Goal: Task Accomplishment & Management: Use online tool/utility

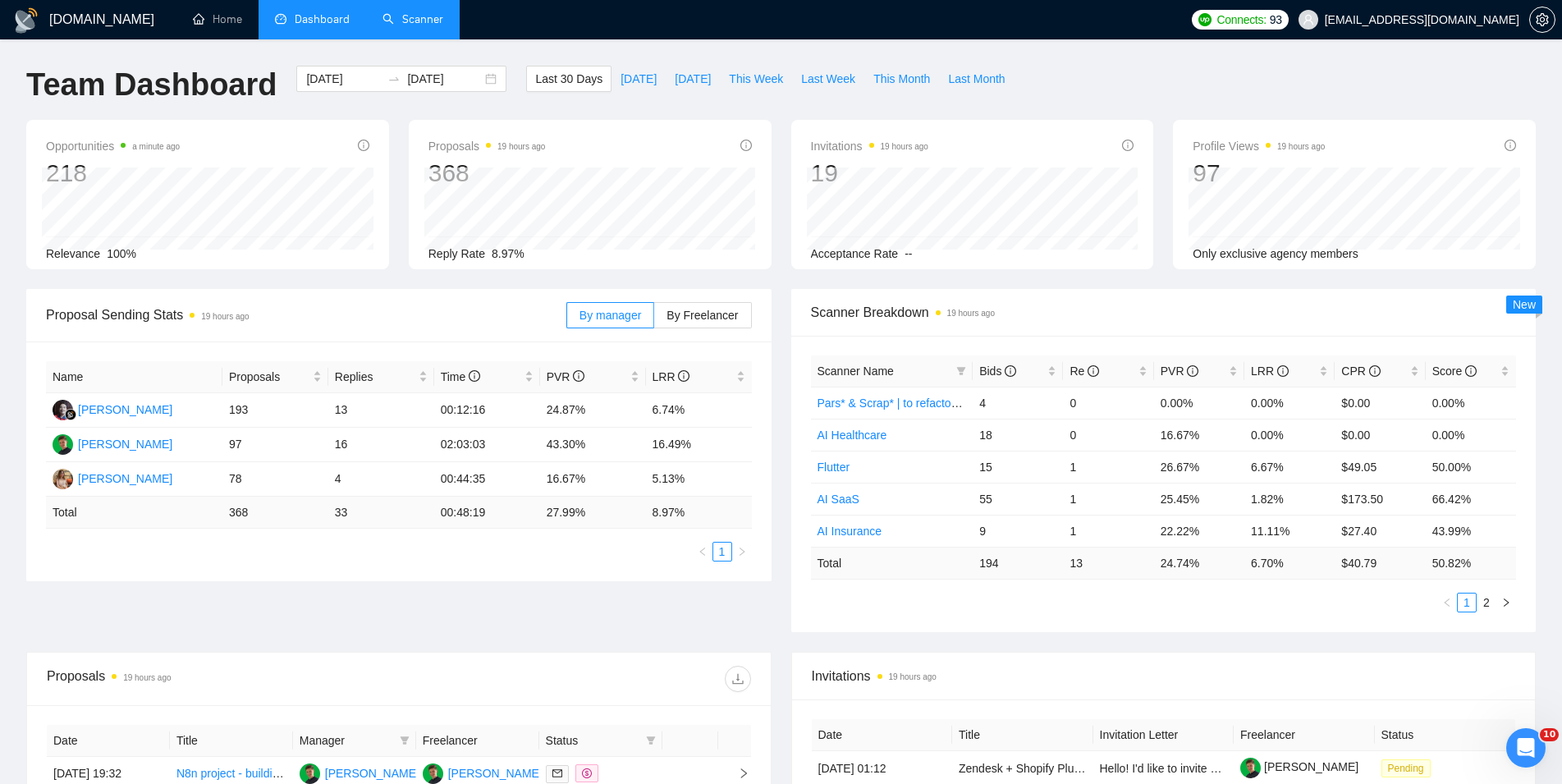
click at [432, 26] on link "Scanner" at bounding box center [412, 19] width 61 height 14
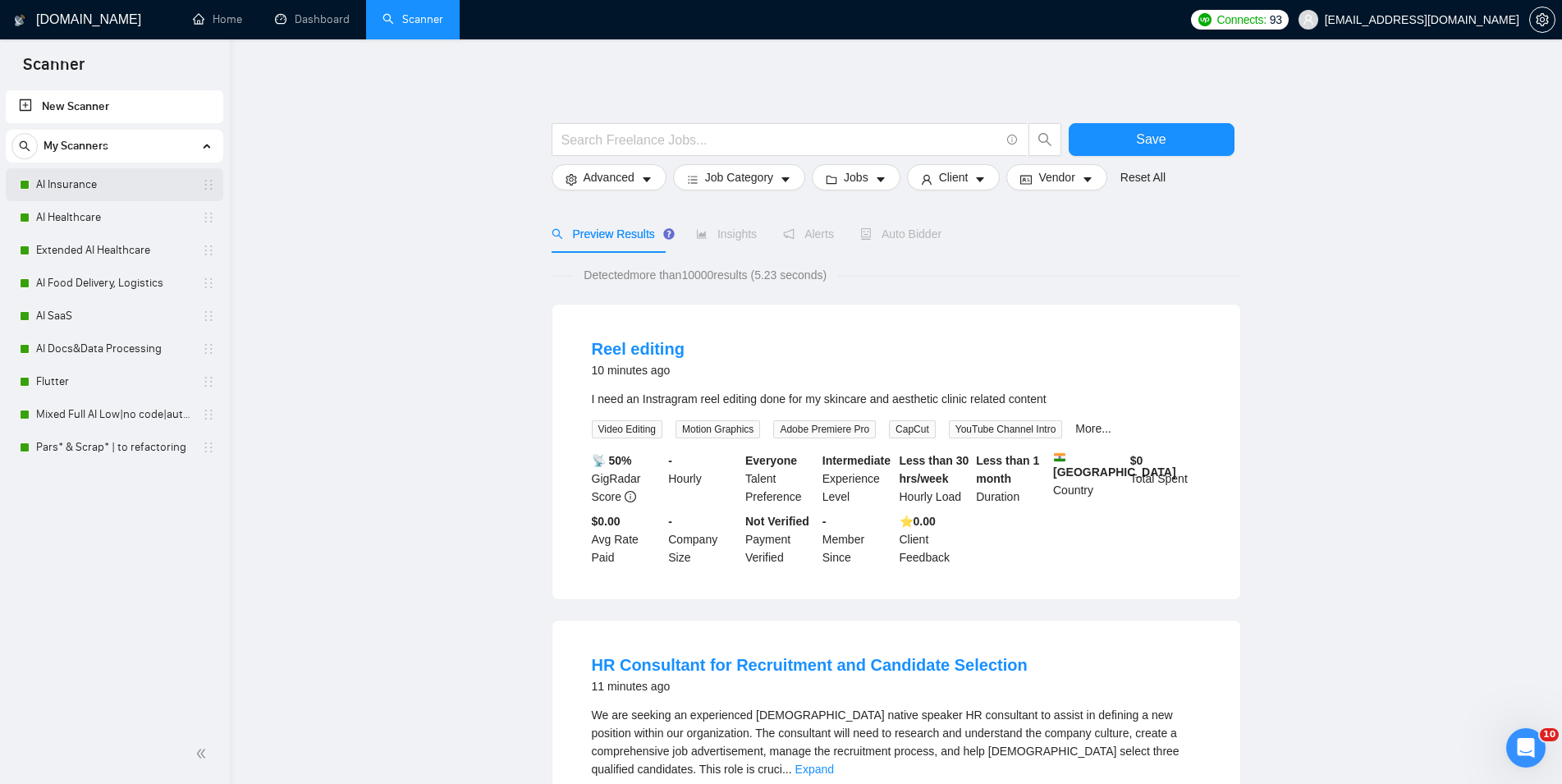
click at [120, 196] on link "AI Insurance" at bounding box center [114, 185] width 156 height 33
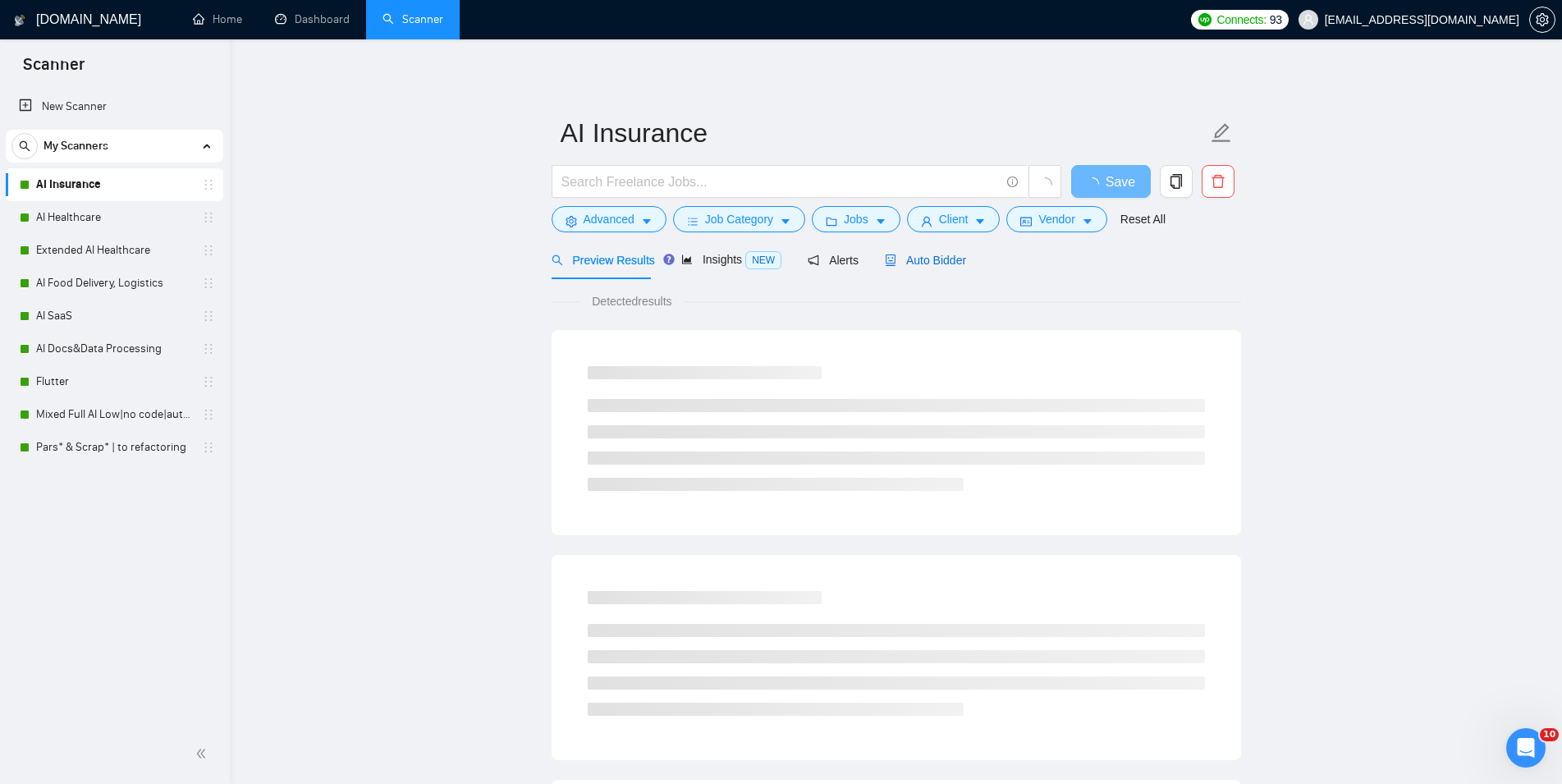
click at [917, 268] on div "Auto Bidder" at bounding box center [925, 260] width 81 height 18
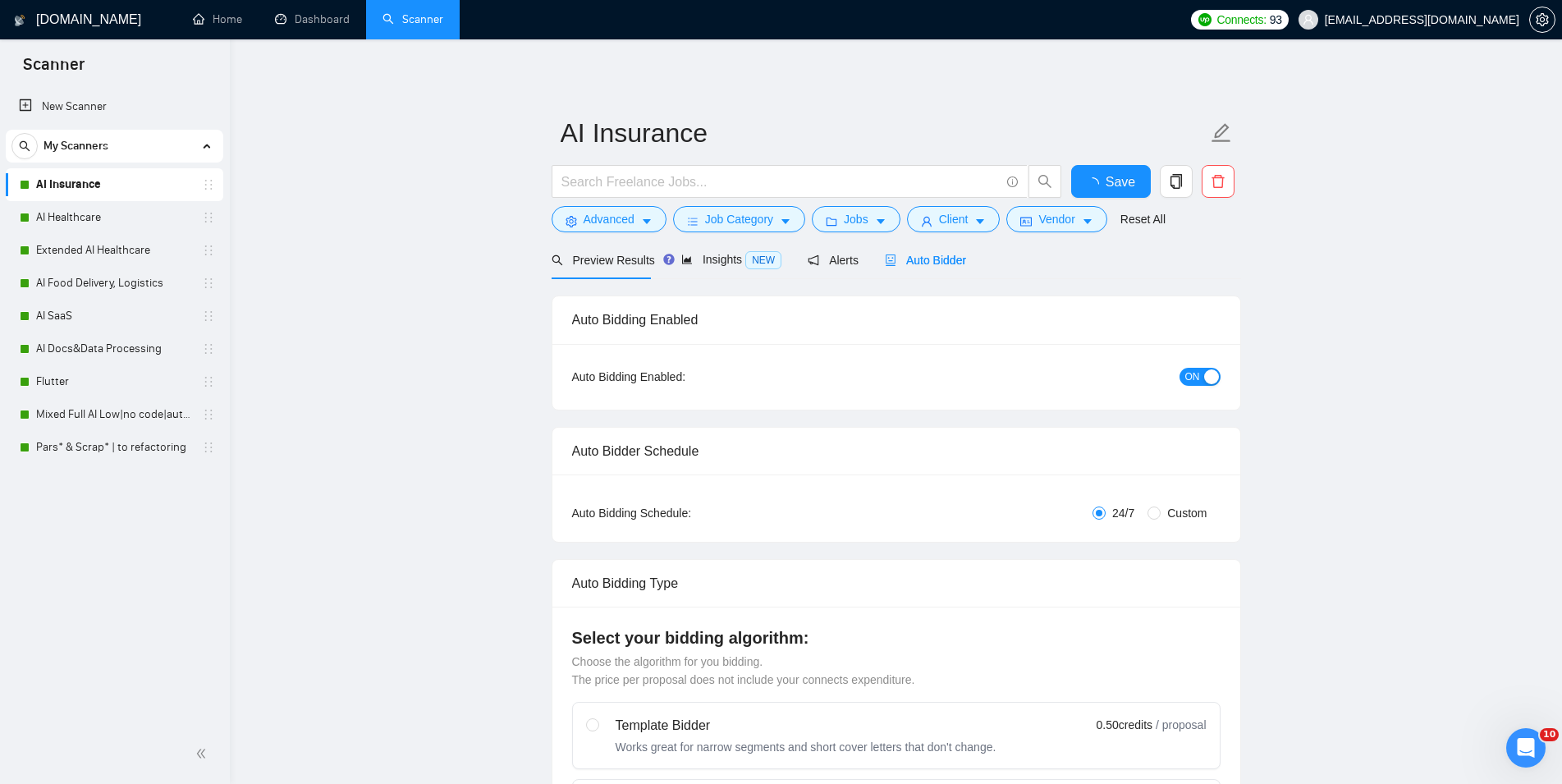
click at [1107, 375] on span "ON" at bounding box center [1193, 377] width 14 height 18
click at [1107, 186] on span "Save" at bounding box center [1110, 181] width 30 height 21
click at [147, 214] on link "AI Healthcare" at bounding box center [114, 217] width 156 height 33
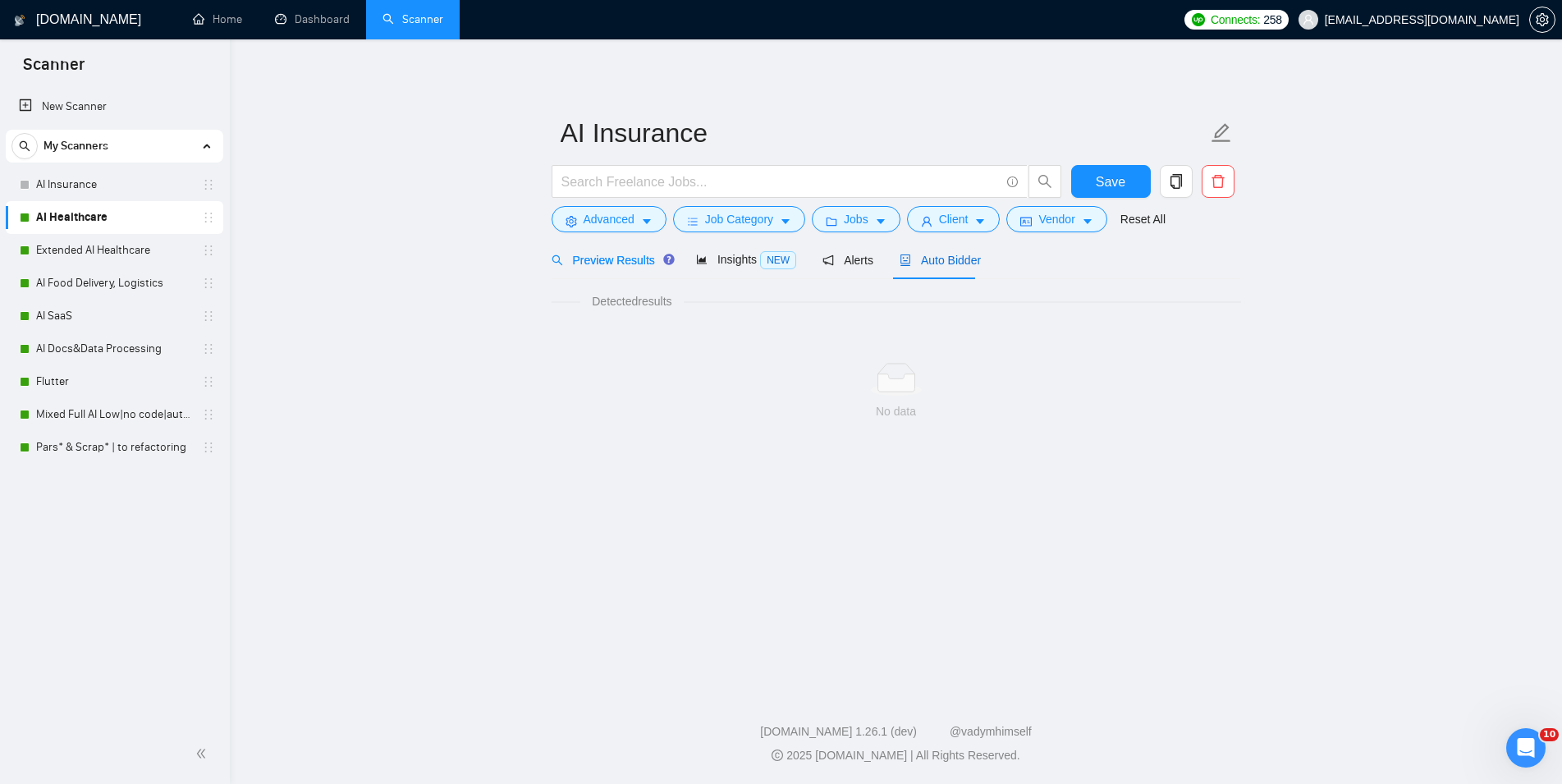
click at [945, 262] on span "Auto Bidder" at bounding box center [940, 260] width 81 height 14
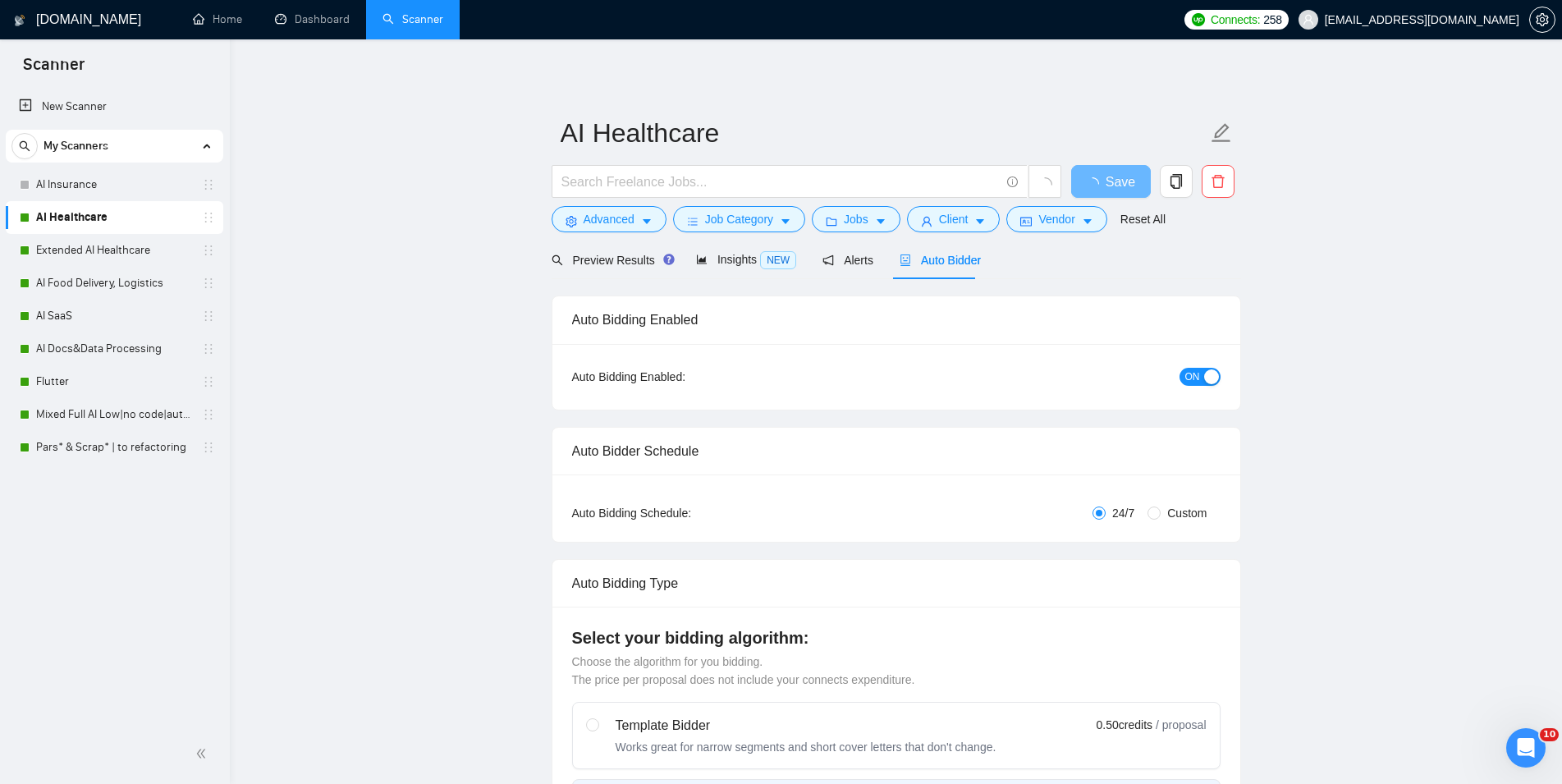
checkbox input "true"
click at [1107, 379] on span "ON" at bounding box center [1193, 377] width 14 height 18
click at [1093, 182] on button "Save" at bounding box center [1111, 181] width 80 height 33
click at [123, 236] on link "Extended AI Healthcare" at bounding box center [114, 250] width 156 height 33
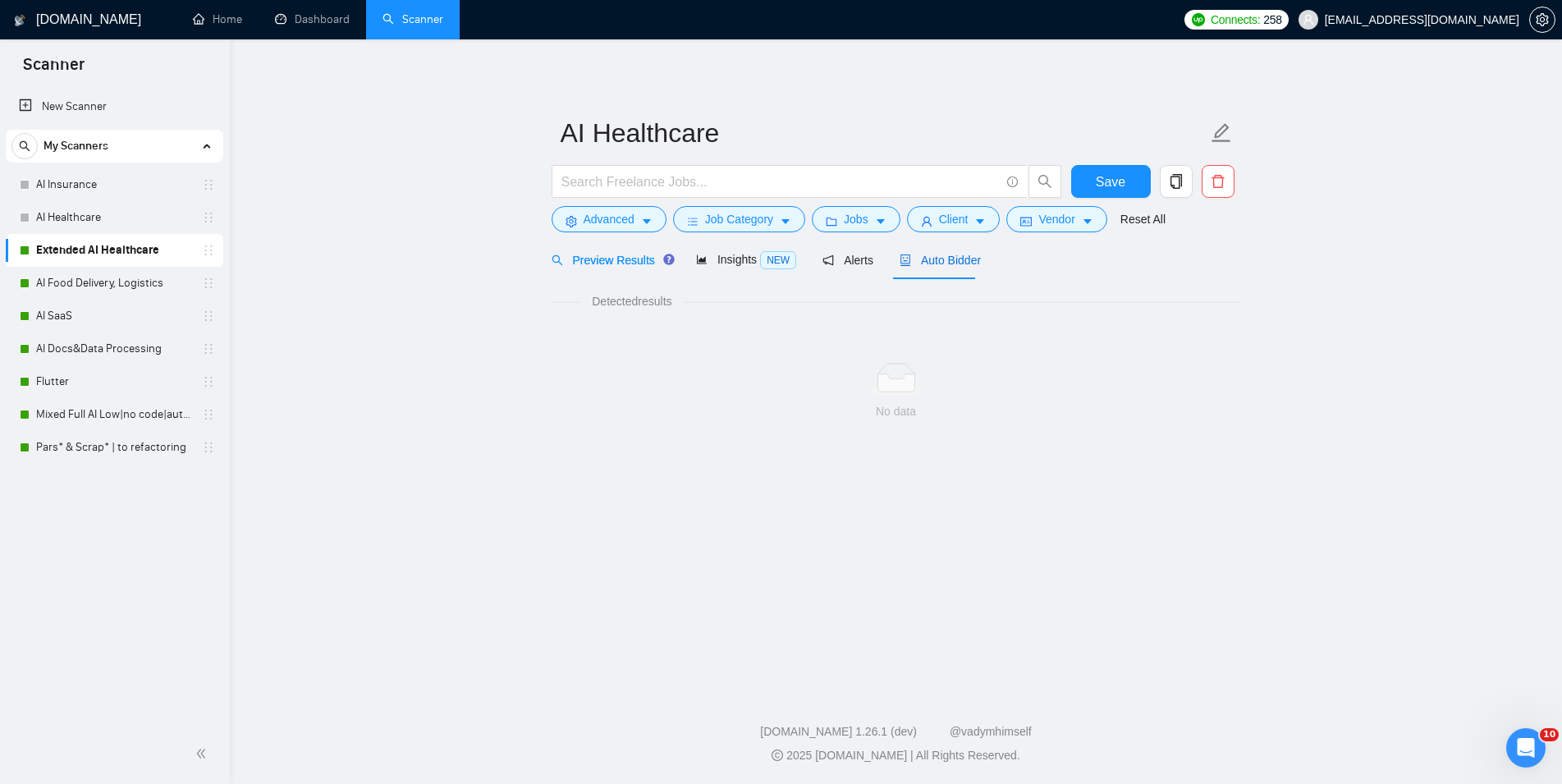
click at [945, 255] on span "Auto Bidder" at bounding box center [940, 260] width 81 height 14
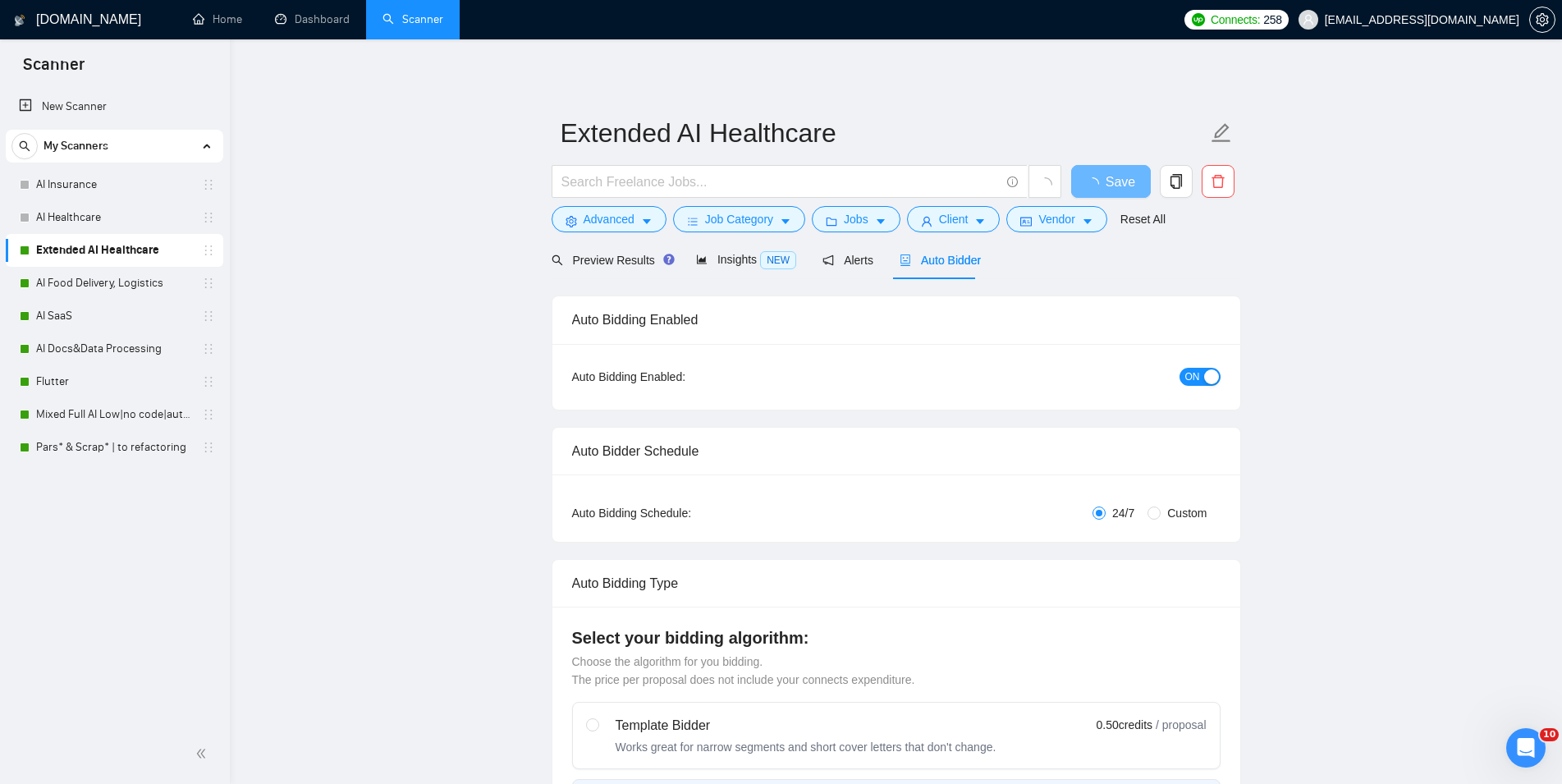
checkbox input "true"
click at [1107, 380] on span "ON" at bounding box center [1193, 377] width 14 height 18
click at [1107, 189] on span "Save" at bounding box center [1110, 181] width 30 height 21
checkbox input "true"
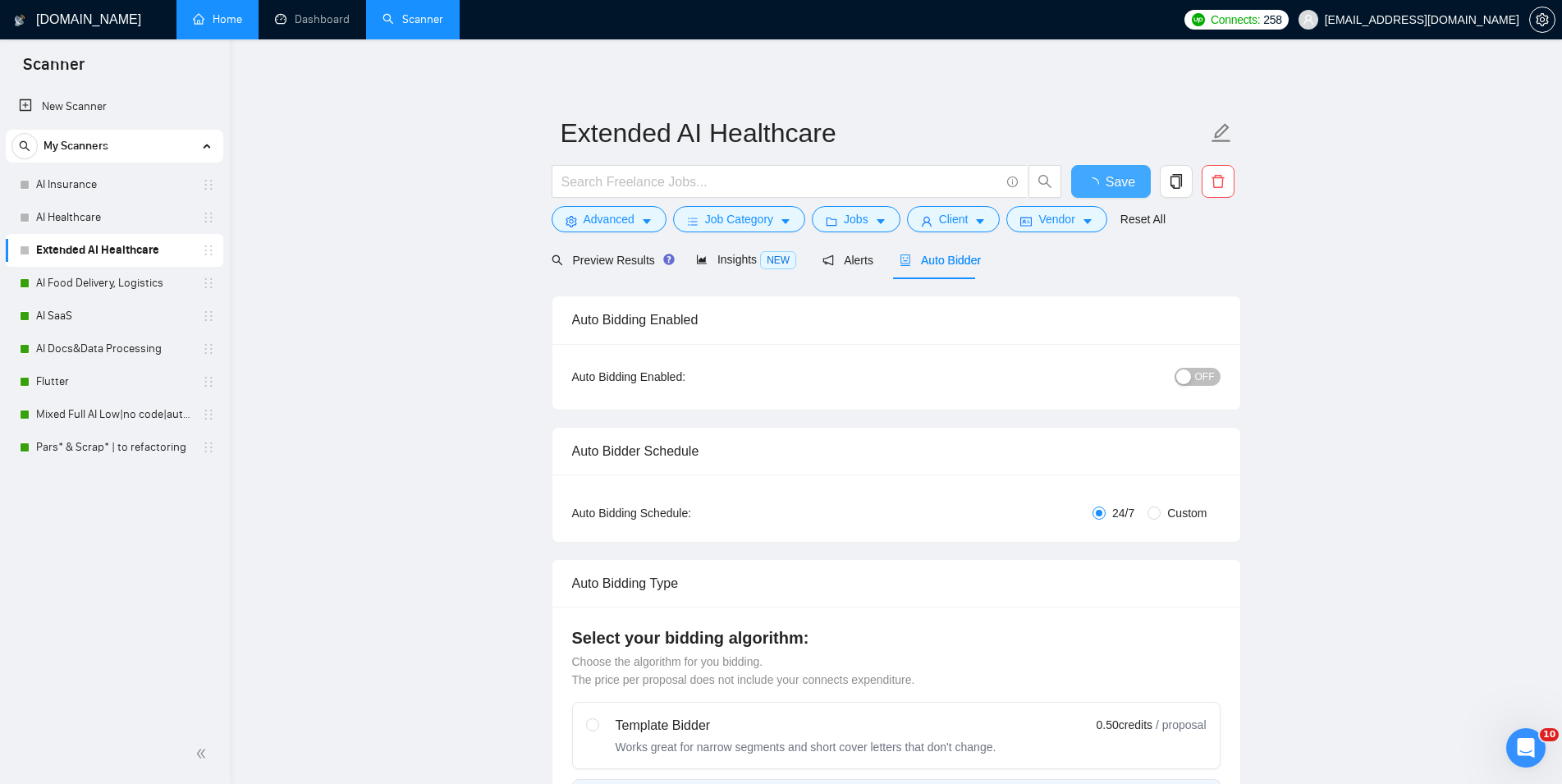
checkbox input "true"
click at [113, 283] on link "AI Food Delivery, Logistics" at bounding box center [114, 283] width 156 height 33
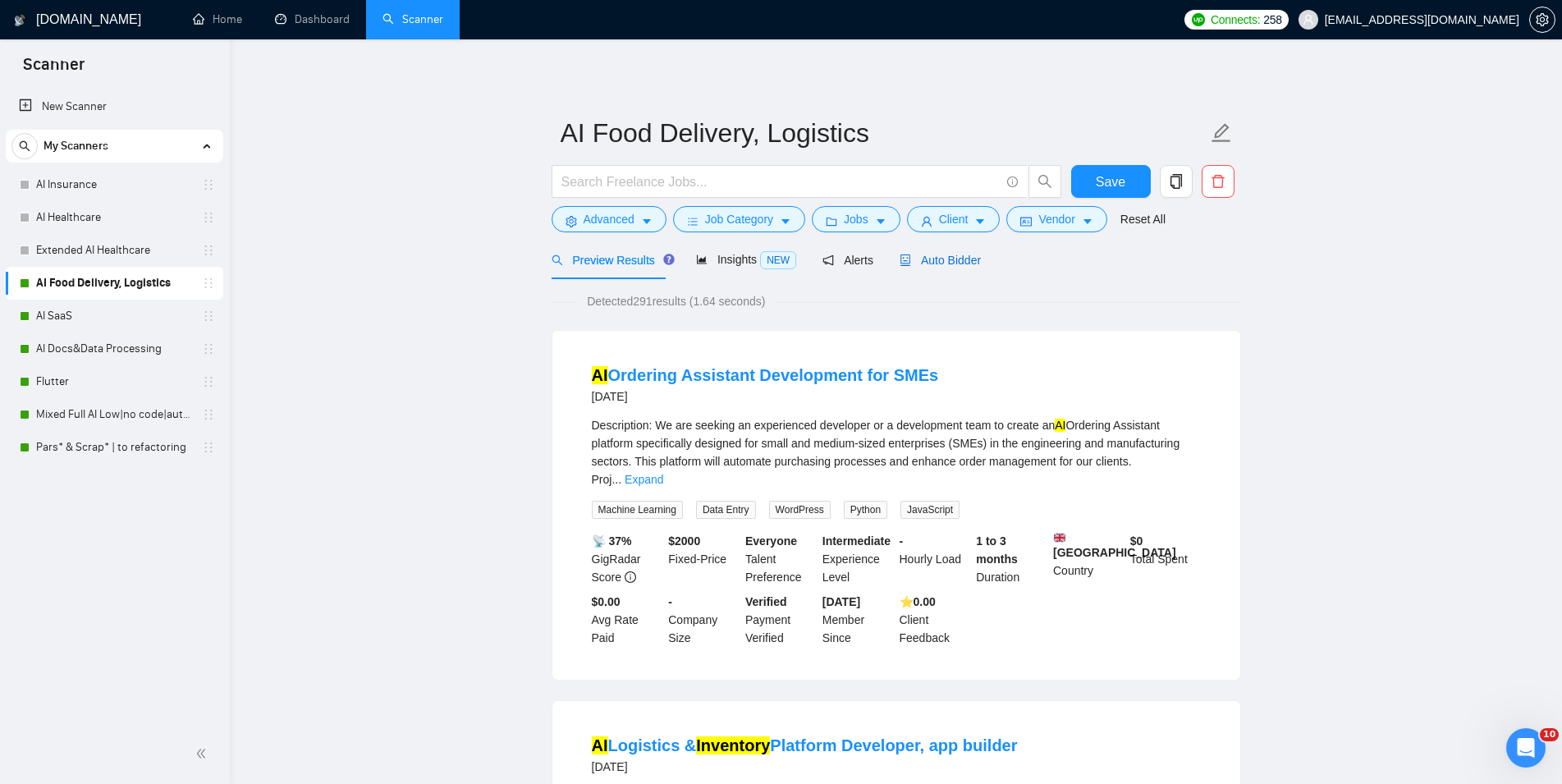
click at [922, 267] on span "Auto Bidder" at bounding box center [940, 260] width 81 height 14
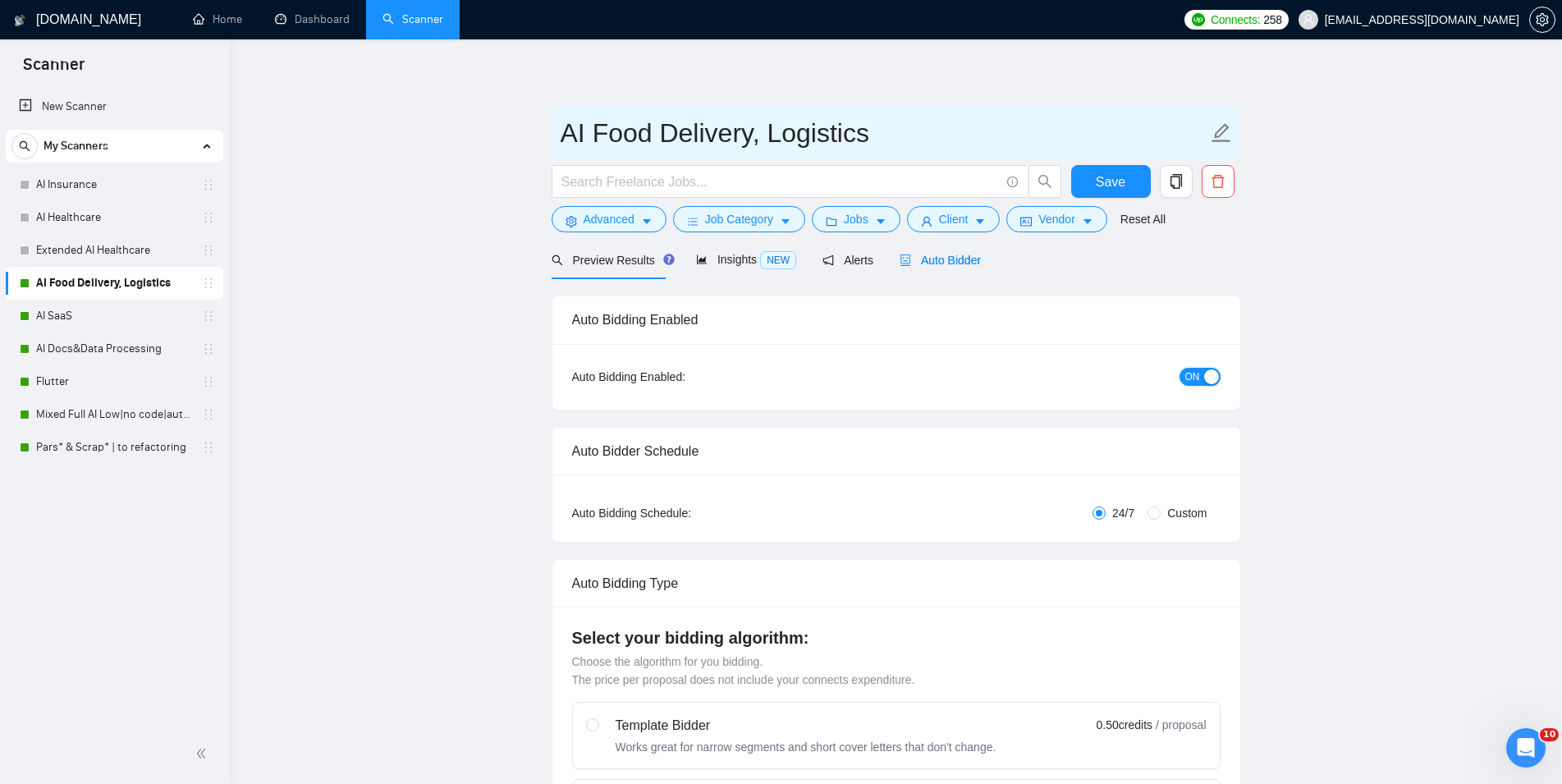
click at [1107, 372] on button "ON" at bounding box center [1200, 377] width 41 height 18
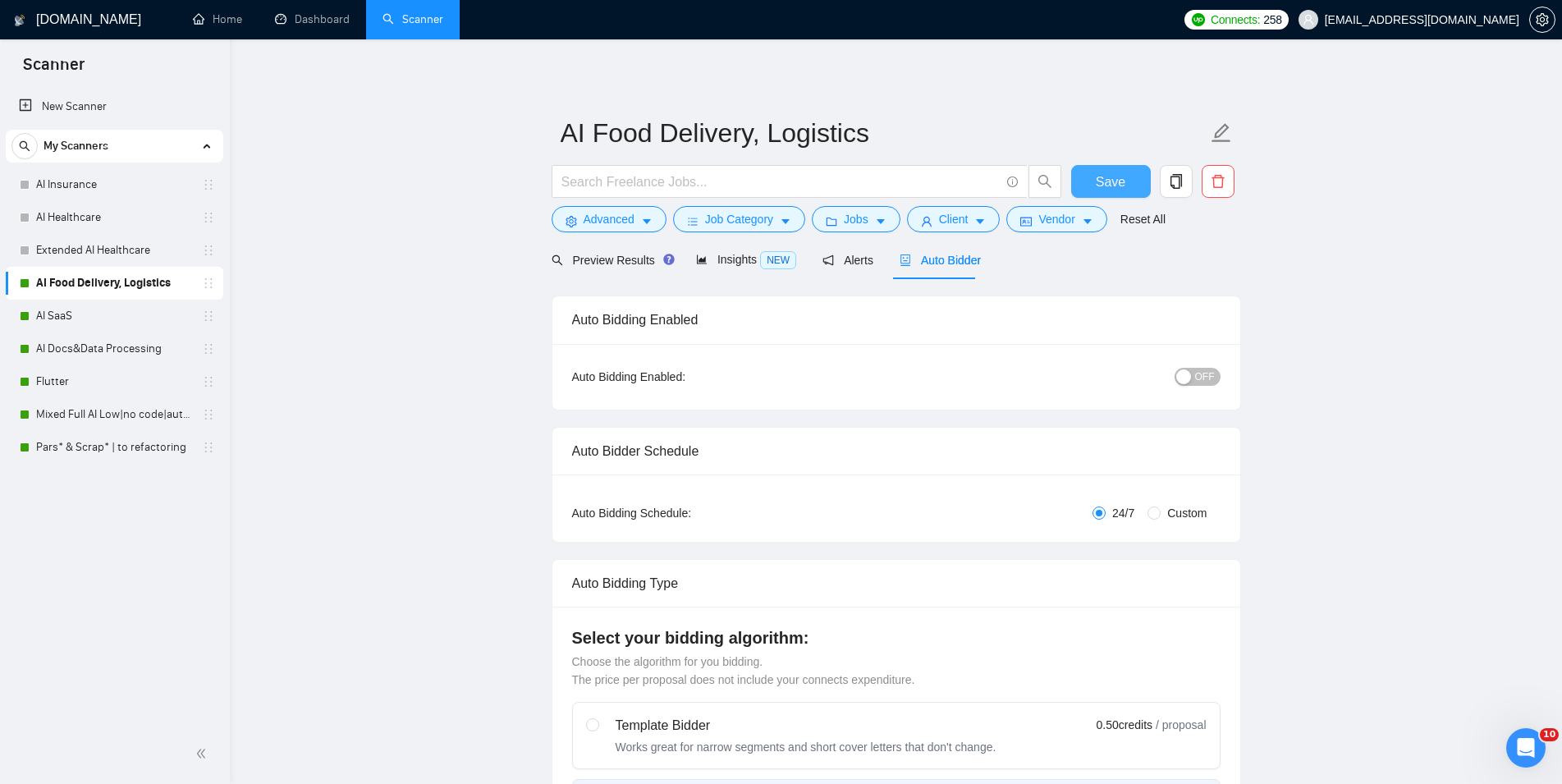
click at [1107, 186] on button "Save" at bounding box center [1111, 181] width 80 height 33
click at [92, 319] on link "AI SaaS" at bounding box center [114, 316] width 156 height 33
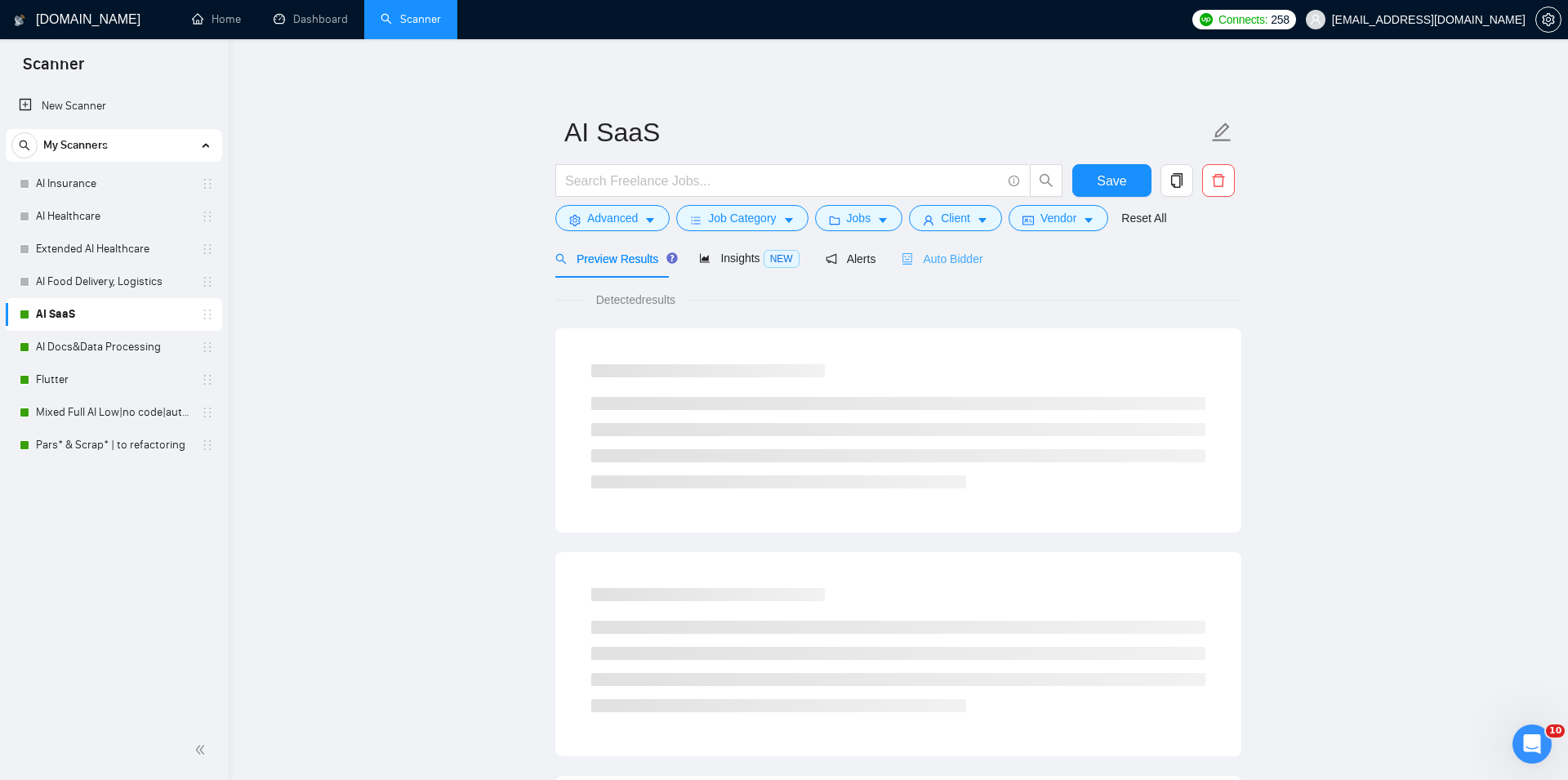
click at [931, 268] on div "Auto Bidder" at bounding box center [943, 258] width 81 height 39
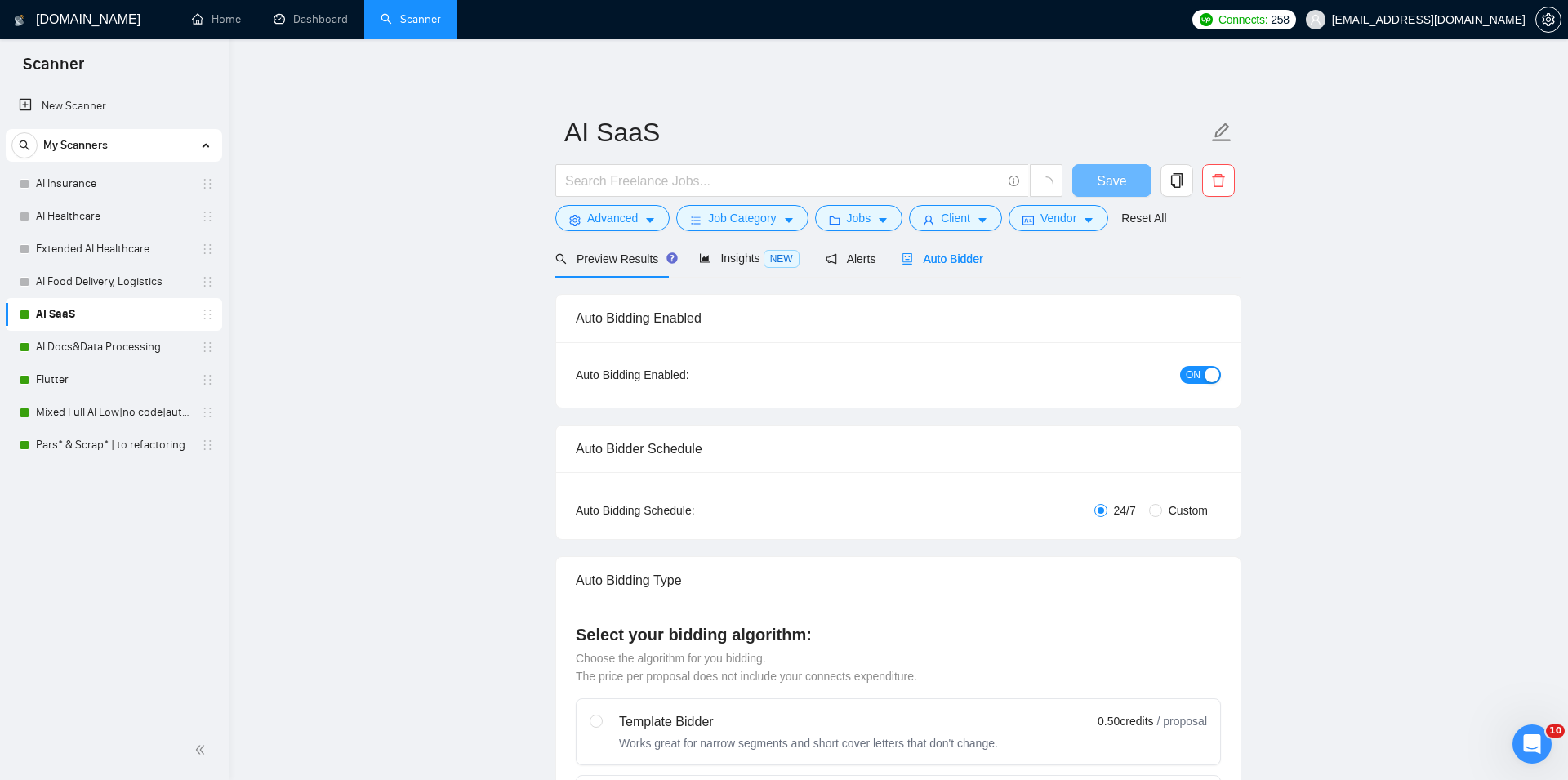
click at [1101, 377] on span "ON" at bounding box center [1193, 375] width 14 height 18
click at [1090, 179] on button "Save" at bounding box center [1106, 180] width 79 height 32
click at [144, 346] on link "AI Docs&Data Processing" at bounding box center [114, 347] width 155 height 32
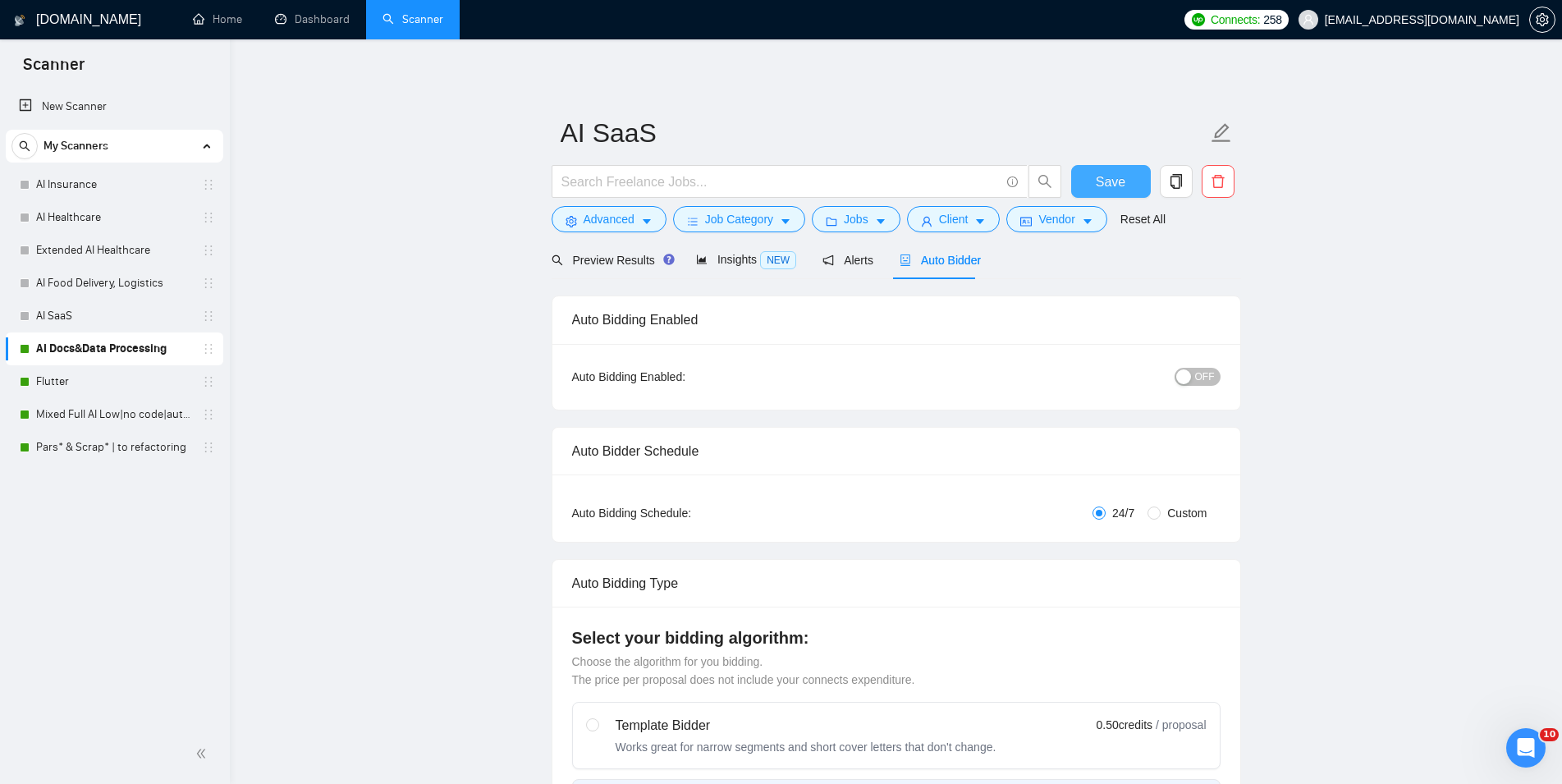
click at [929, 253] on span "Auto Bidder" at bounding box center [940, 260] width 81 height 14
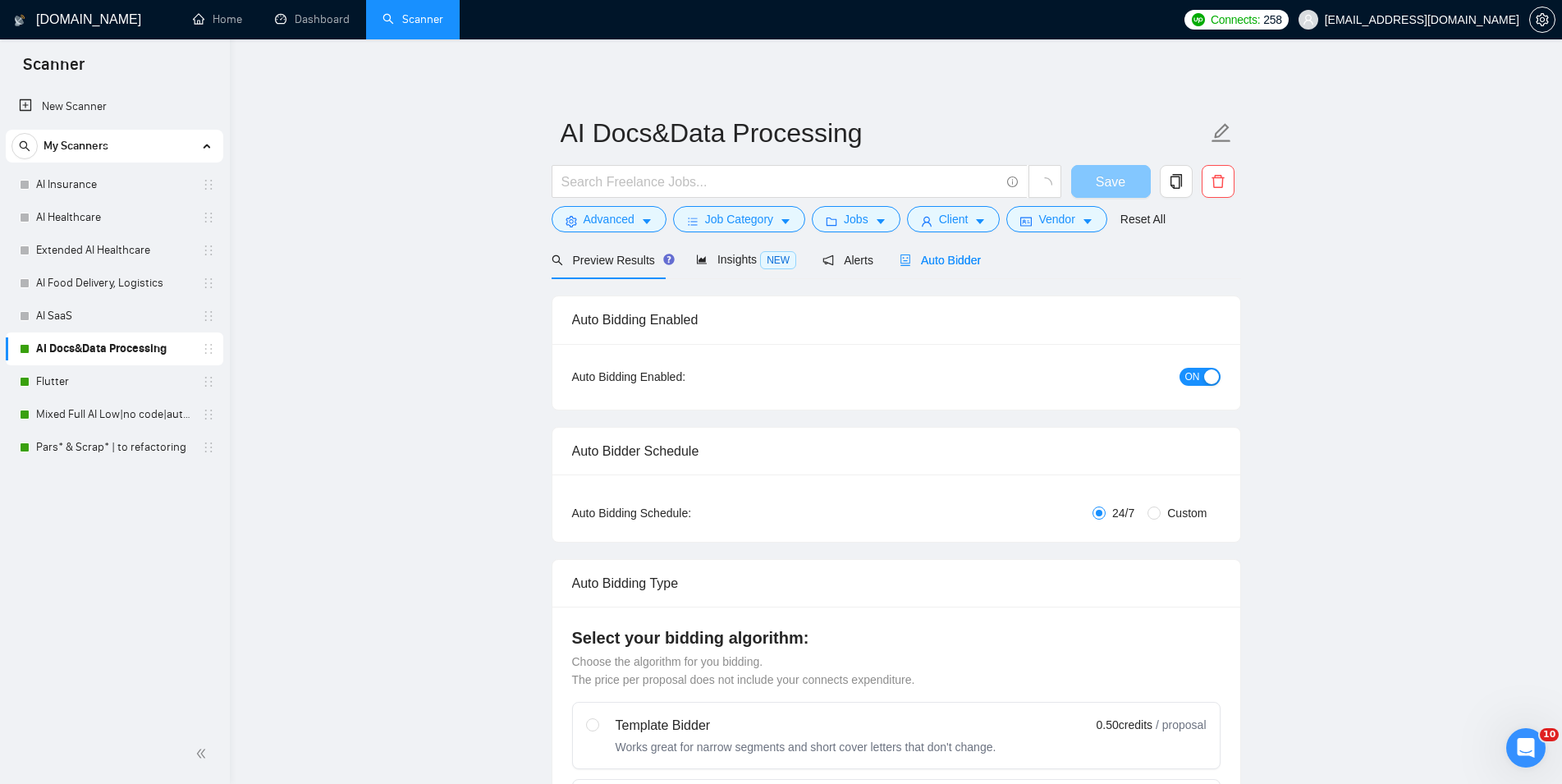
click at [1107, 374] on button "ON" at bounding box center [1200, 377] width 41 height 18
click at [1107, 176] on button "Save" at bounding box center [1111, 181] width 80 height 33
click at [106, 385] on link "Flutter" at bounding box center [114, 381] width 156 height 33
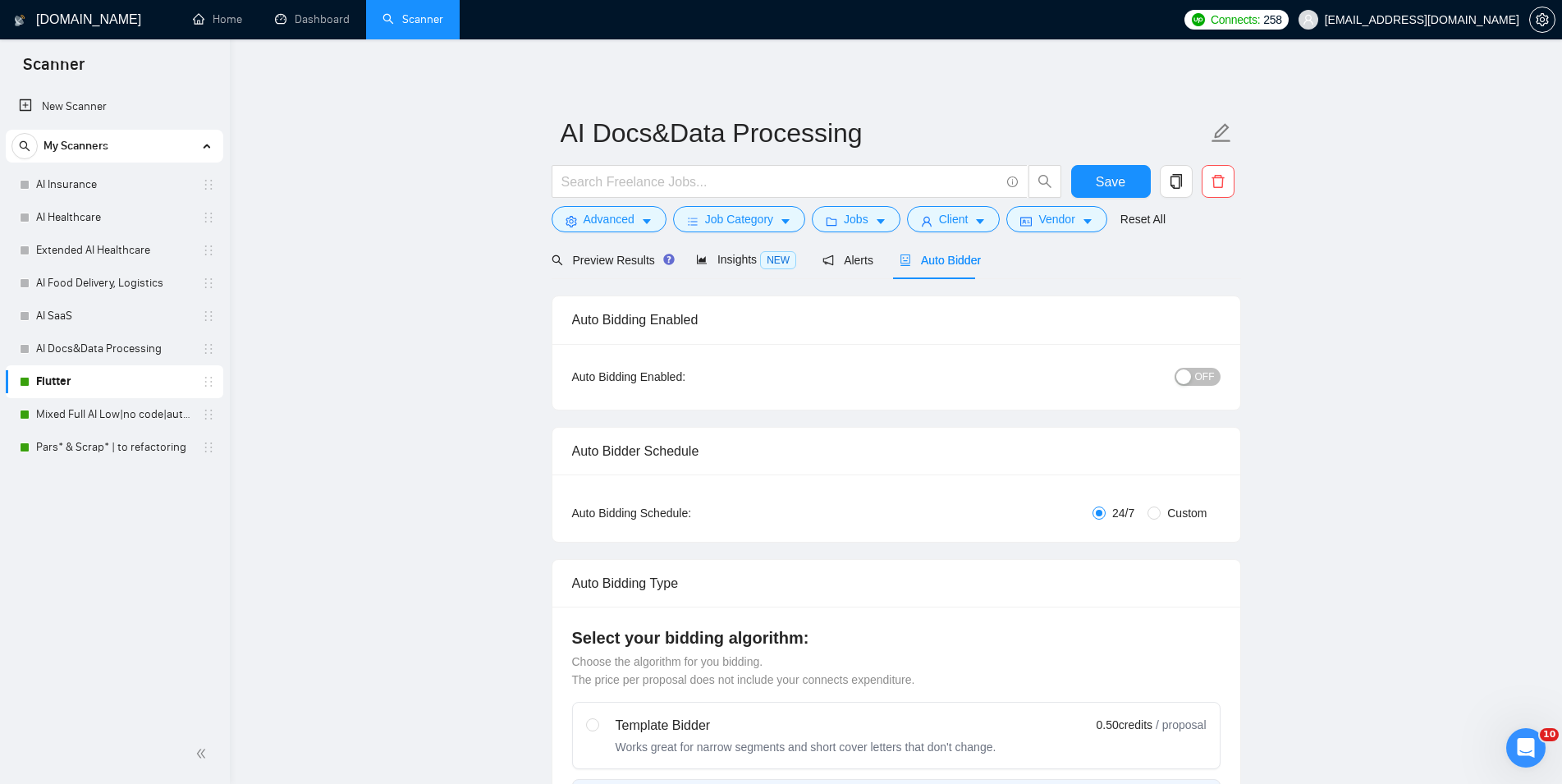
click at [944, 265] on span "Auto Bidder" at bounding box center [940, 260] width 81 height 14
click at [1107, 381] on button "ON" at bounding box center [1200, 377] width 41 height 18
click at [1107, 182] on span "Save" at bounding box center [1120, 181] width 30 height 21
click at [152, 416] on link "Mixed Full AI Low|no code|automations" at bounding box center [114, 415] width 156 height 33
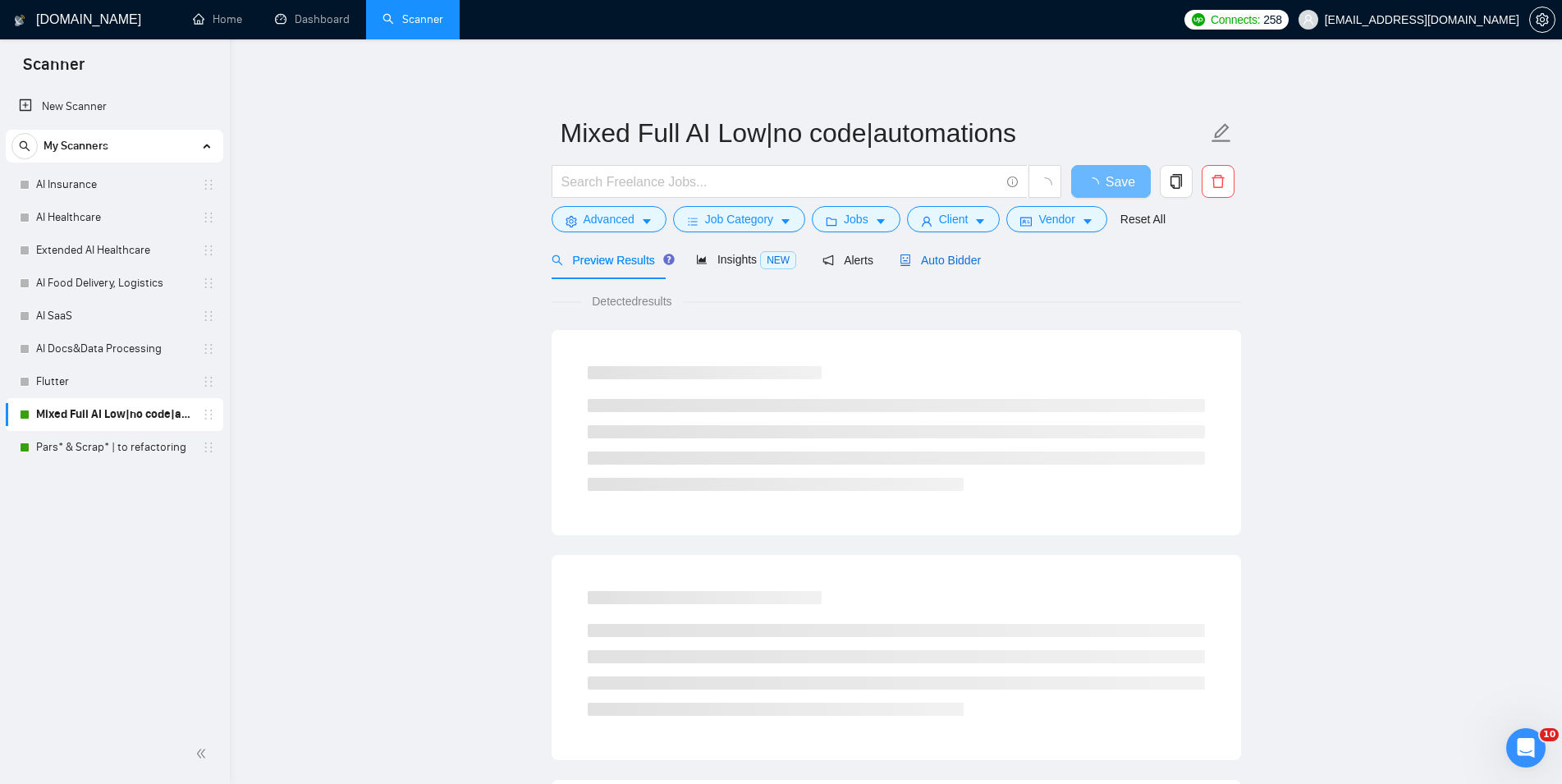
click at [960, 262] on span "Auto Bidder" at bounding box center [940, 260] width 81 height 14
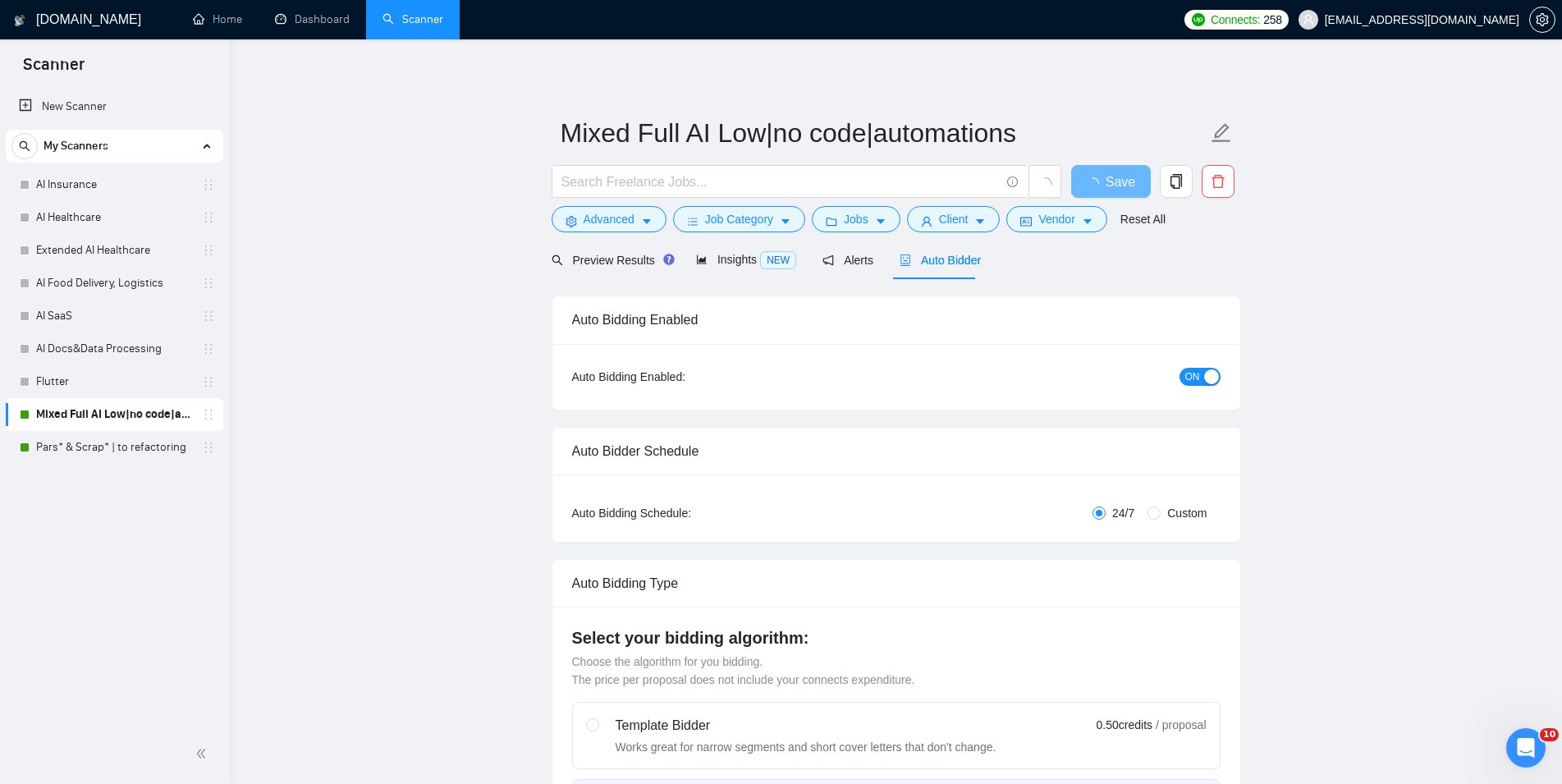
click at [1107, 377] on span "ON" at bounding box center [1193, 377] width 14 height 18
checkbox input "true"
click at [1107, 170] on button "Save" at bounding box center [1111, 181] width 80 height 33
click at [69, 437] on link "Pars* & Scrap* | to refactoring" at bounding box center [114, 447] width 156 height 33
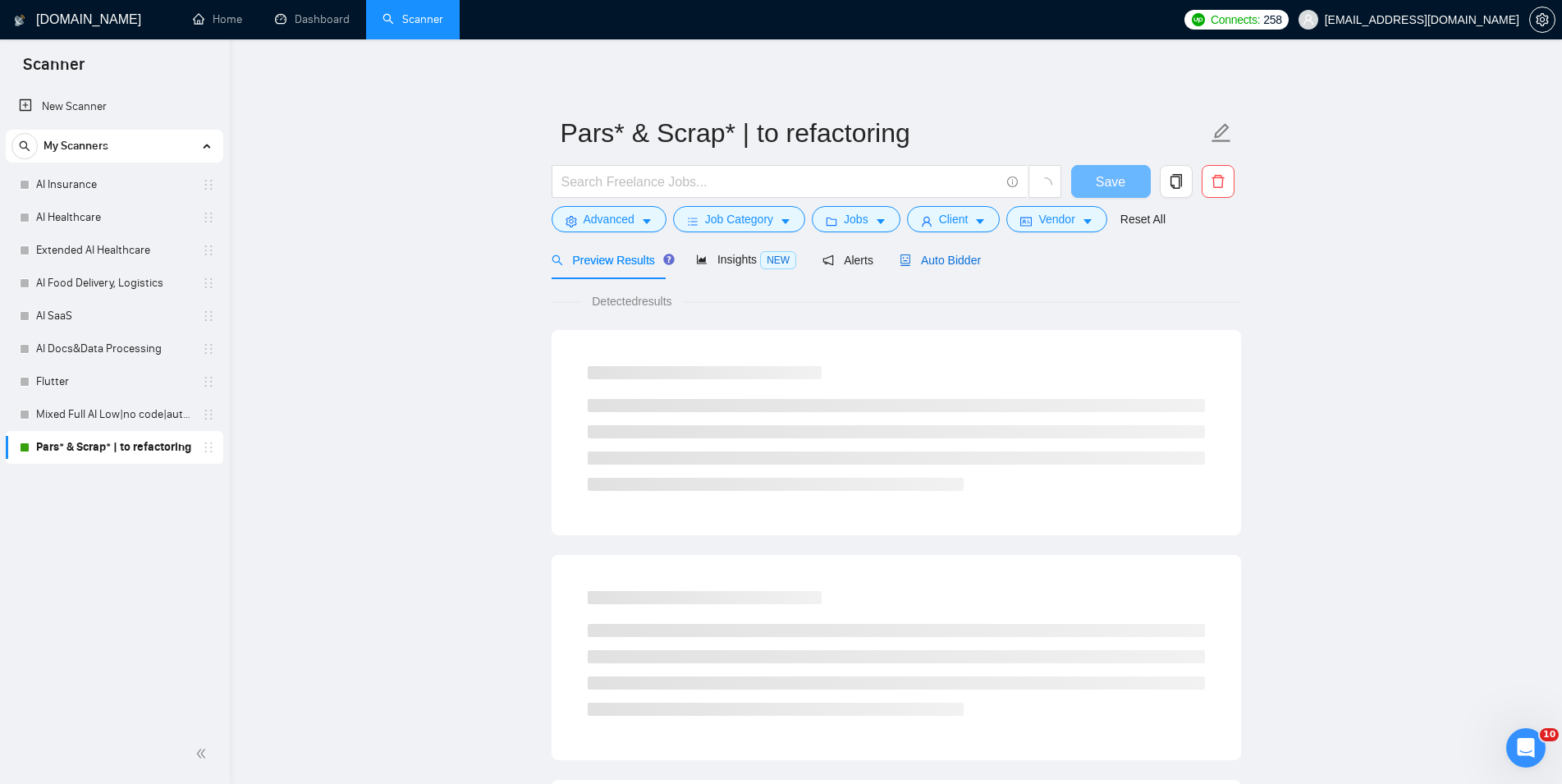
click at [934, 259] on span "Auto Bidder" at bounding box center [940, 260] width 81 height 14
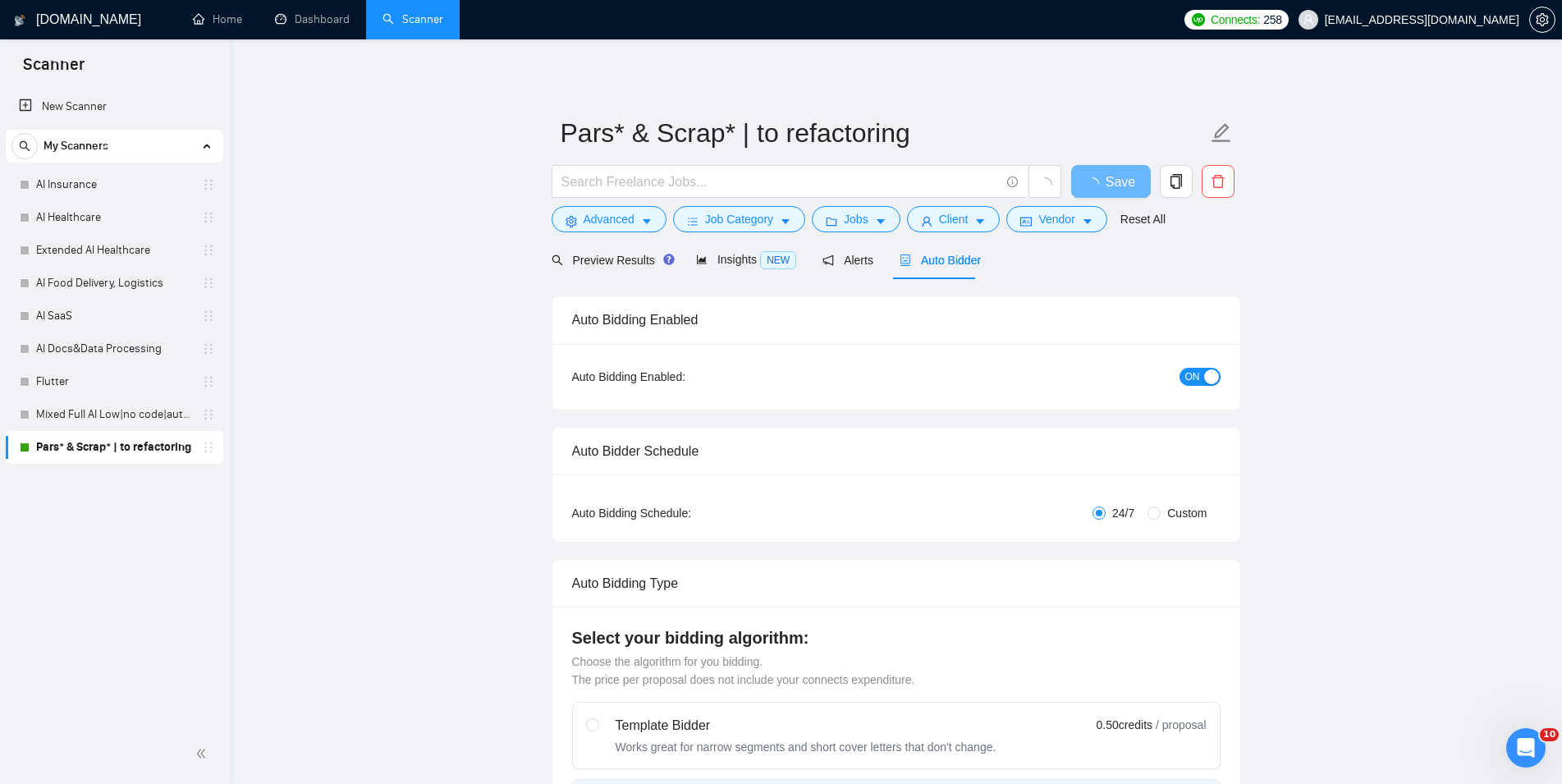
click at [1107, 371] on div "ON" at bounding box center [1112, 376] width 216 height 19
click at [1107, 379] on span "ON" at bounding box center [1193, 377] width 14 height 18
click at [1107, 183] on button "Save" at bounding box center [1111, 181] width 80 height 33
click at [332, 24] on link "Dashboard" at bounding box center [312, 19] width 74 height 14
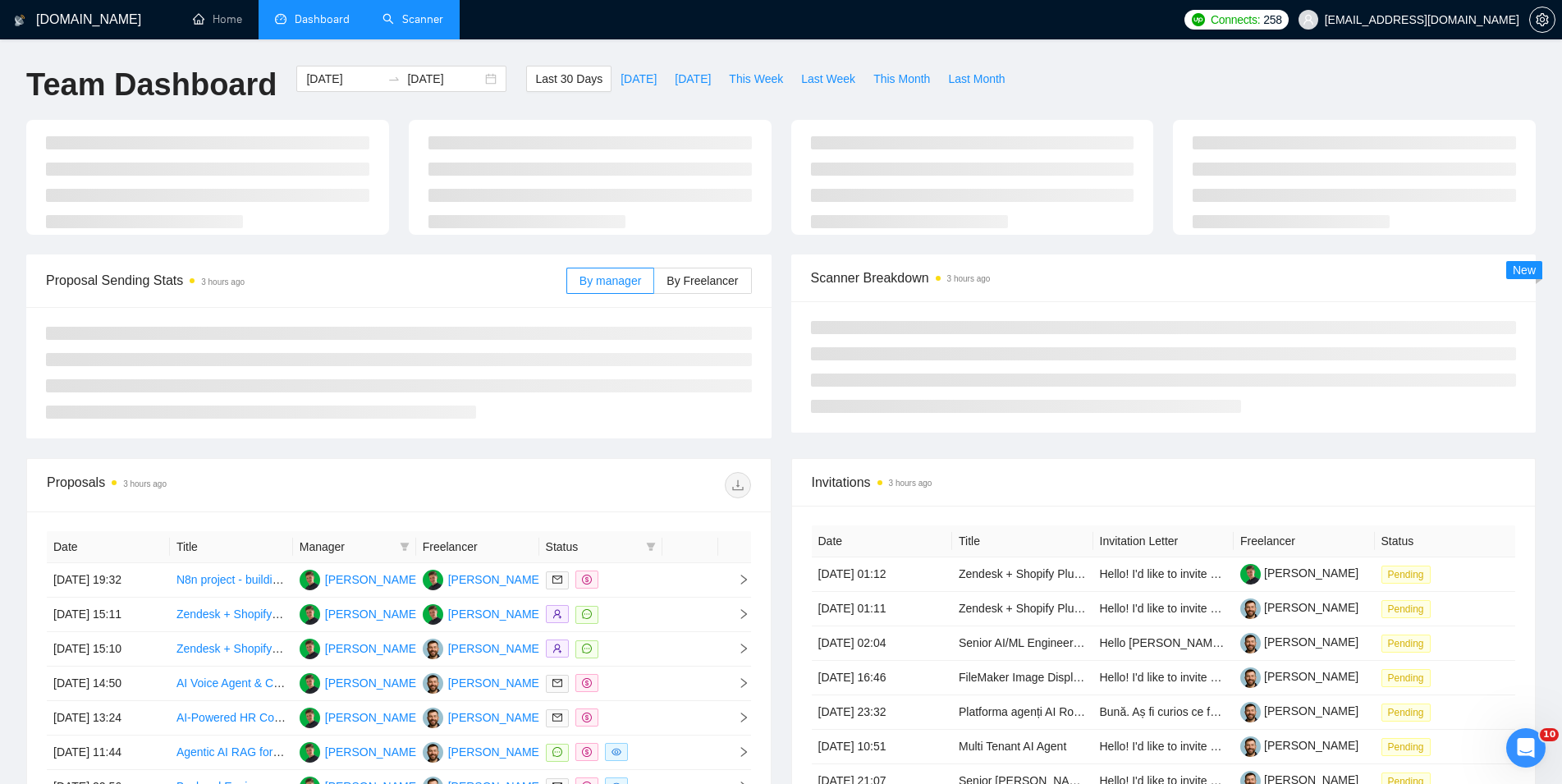
type input "[DATE]"
click at [410, 21] on link "Scanner" at bounding box center [412, 19] width 61 height 14
